Goal: Book appointment/travel/reservation

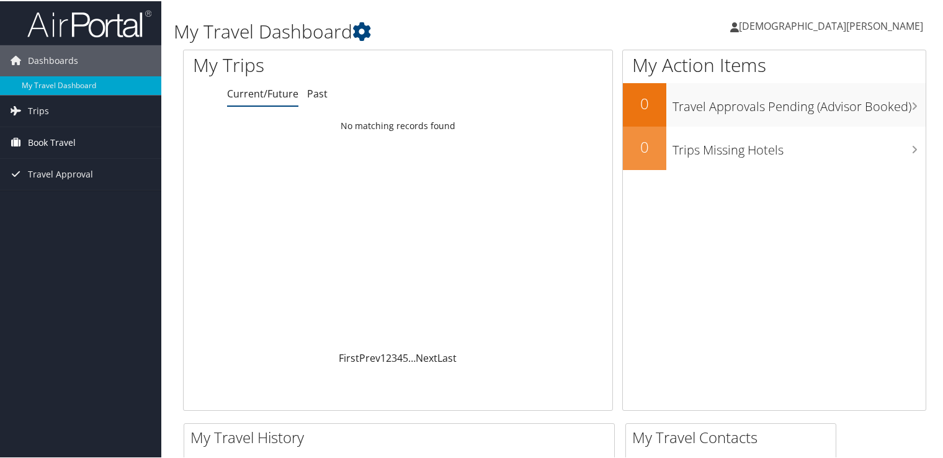
click at [73, 143] on span "Book Travel" at bounding box center [52, 141] width 48 height 31
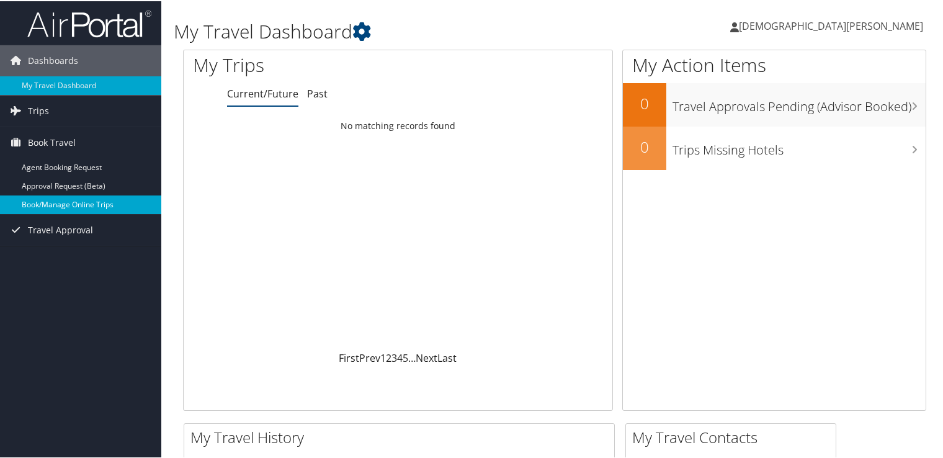
click at [63, 200] on link "Book/Manage Online Trips" at bounding box center [80, 203] width 161 height 19
click at [78, 197] on link "Book/Manage Online Trips" at bounding box center [80, 203] width 161 height 19
